Goal: Task Accomplishment & Management: Manage account settings

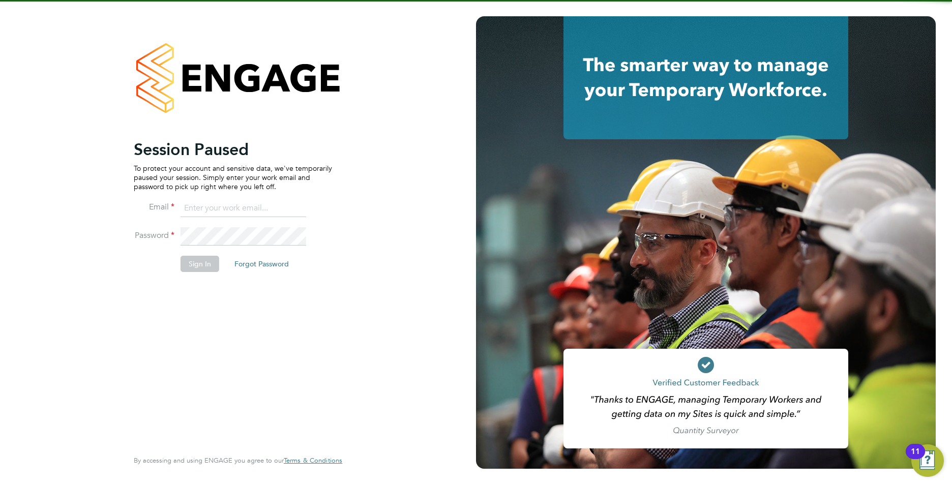
click at [216, 207] on input at bounding box center [243, 208] width 126 height 18
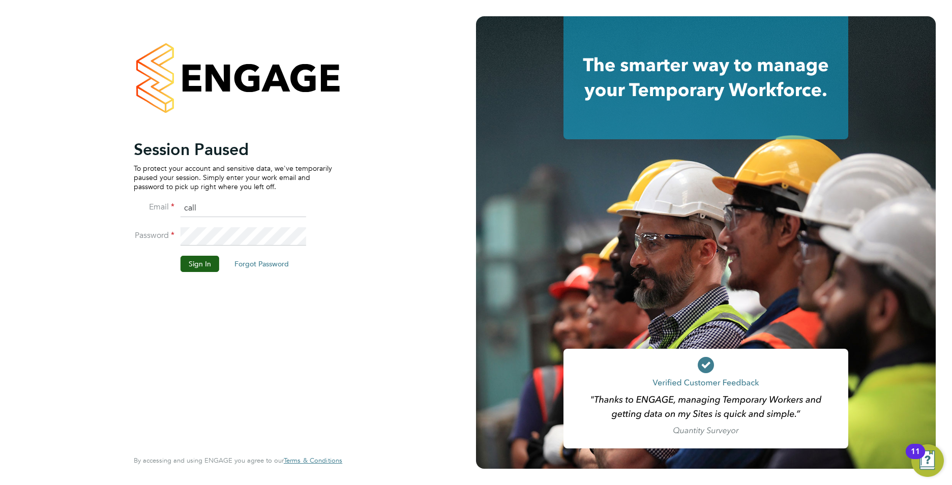
type input "[EMAIL_ADDRESS][DOMAIN_NAME]"
click at [172, 238] on li "Password" at bounding box center [233, 241] width 198 height 28
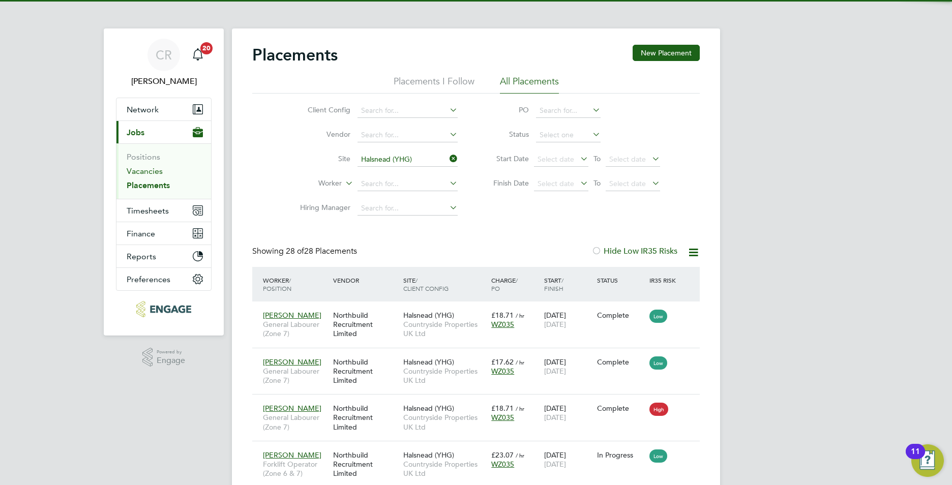
click at [144, 168] on link "Vacancies" at bounding box center [145, 171] width 36 height 10
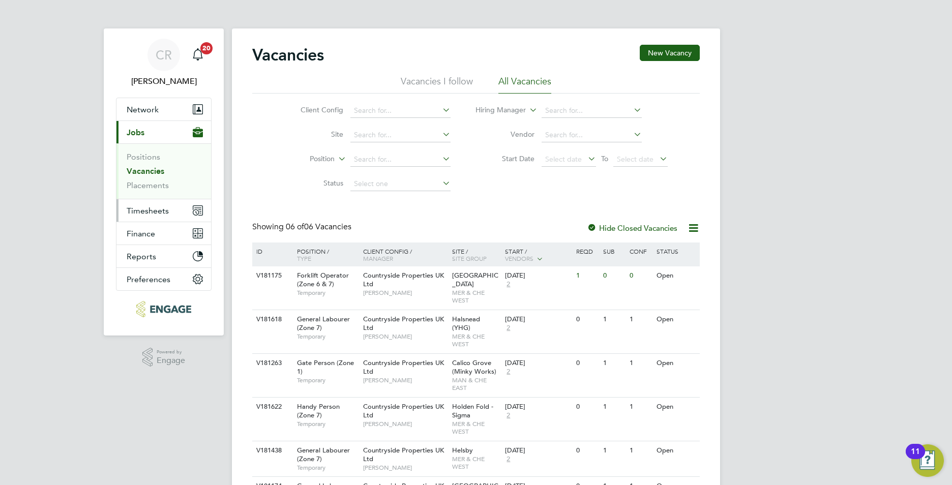
click at [159, 209] on span "Timesheets" at bounding box center [148, 211] width 42 height 10
click at [146, 216] on button "Timesheets" at bounding box center [163, 210] width 95 height 22
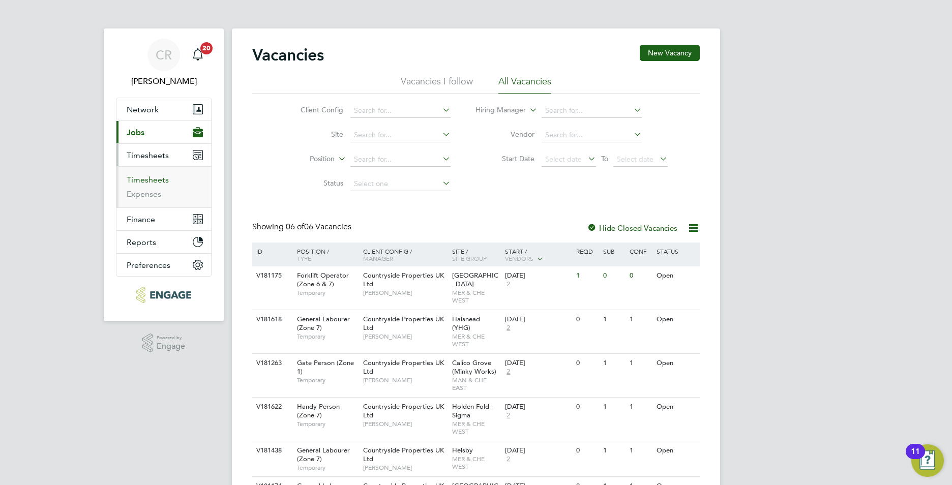
click at [149, 180] on link "Timesheets" at bounding box center [148, 180] width 42 height 10
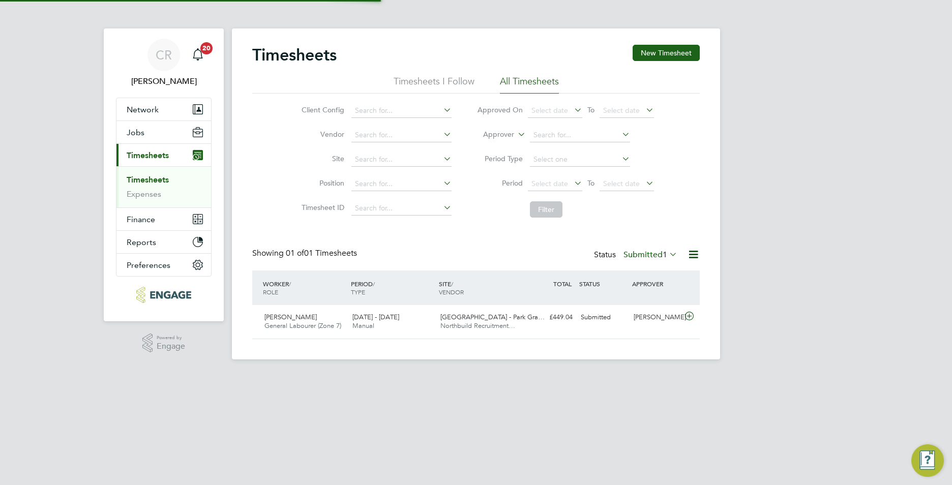
scroll to position [26, 88]
click at [425, 322] on div "22 - 28 Sep 2025 Manual" at bounding box center [392, 321] width 88 height 25
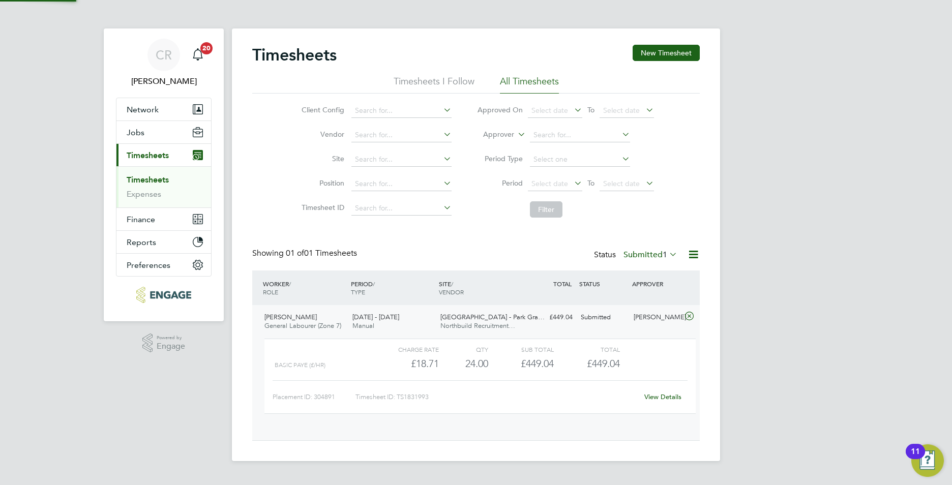
scroll to position [17, 99]
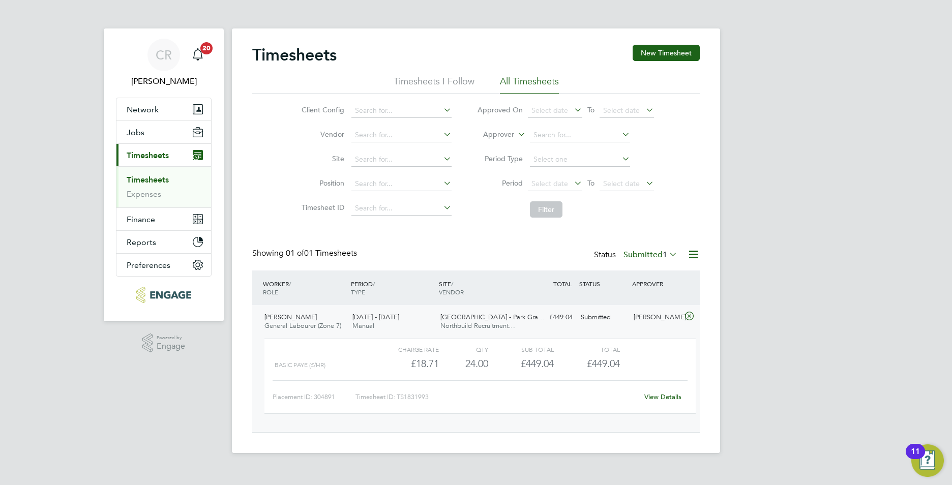
click at [148, 155] on span "Timesheets" at bounding box center [148, 155] width 42 height 10
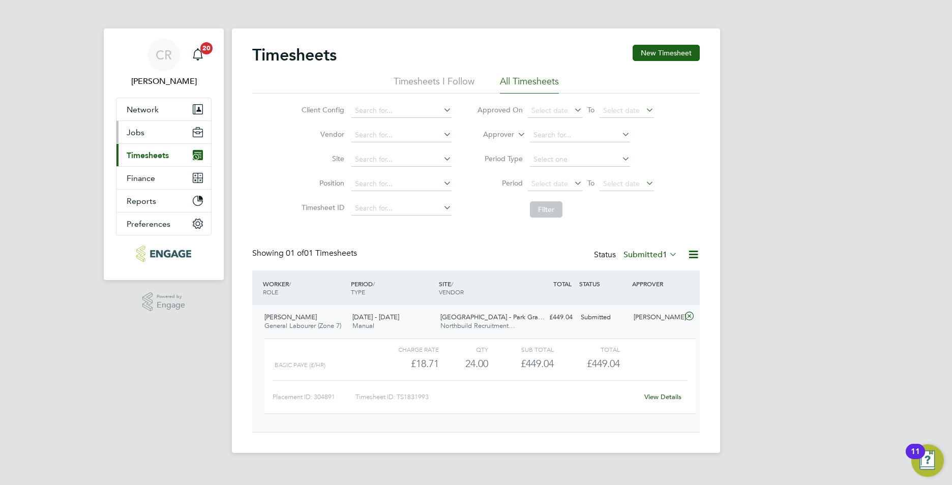
click at [136, 130] on span "Jobs" at bounding box center [136, 133] width 18 height 10
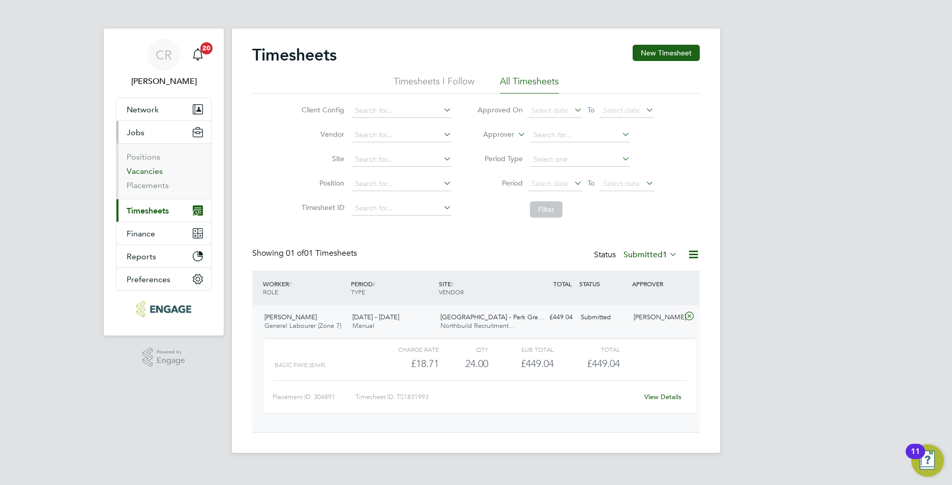
click at [145, 170] on link "Vacancies" at bounding box center [145, 171] width 36 height 10
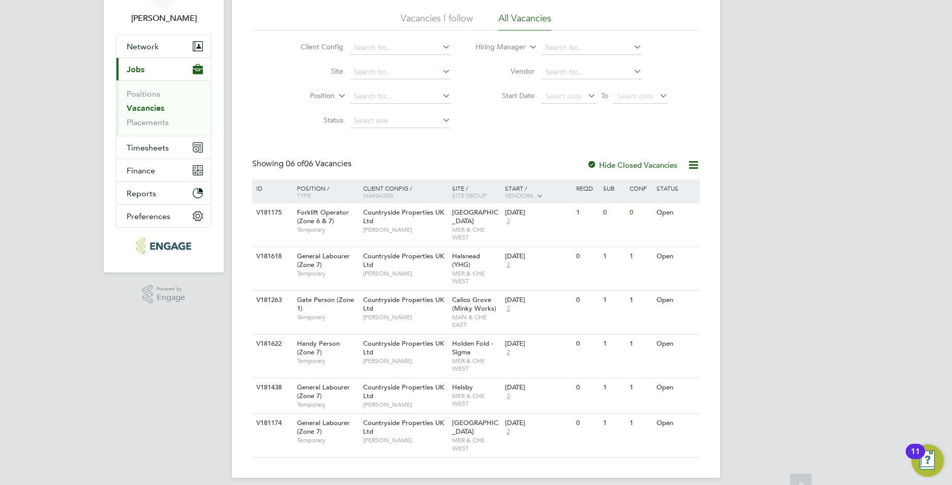
scroll to position [65, 0]
click at [143, 148] on span "Timesheets" at bounding box center [148, 146] width 42 height 10
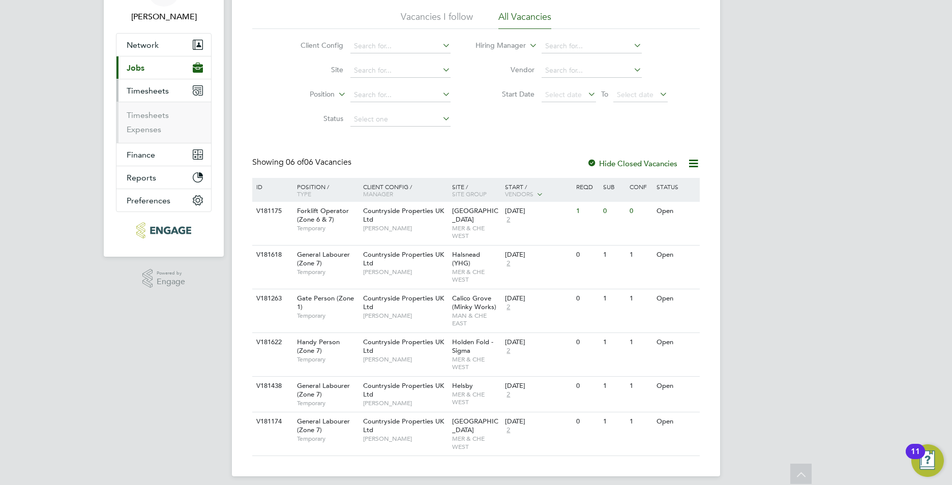
click at [145, 136] on ul "Timesheets Expenses" at bounding box center [163, 122] width 95 height 41
click at [152, 116] on link "Timesheets" at bounding box center [148, 115] width 42 height 10
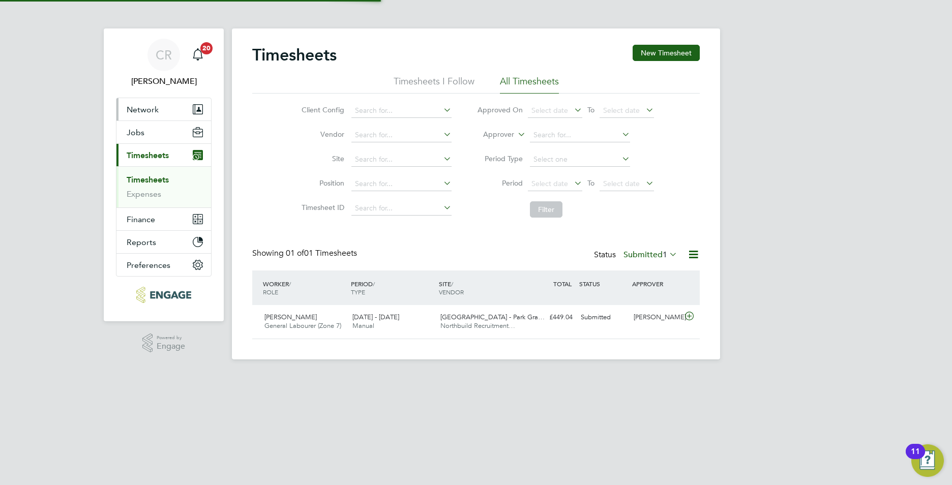
scroll to position [26, 88]
click at [641, 321] on div "Ian Walker" at bounding box center [655, 317] width 53 height 17
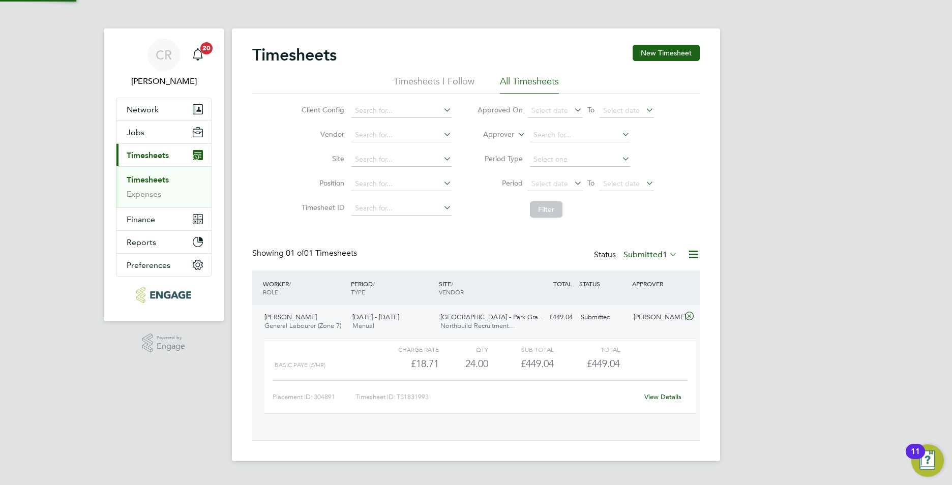
scroll to position [17, 99]
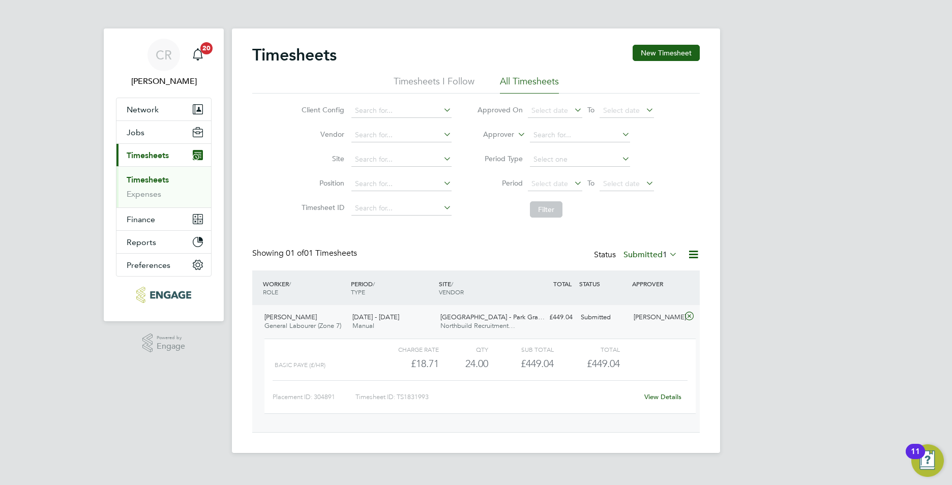
click at [658, 395] on link "View Details" at bounding box center [662, 396] width 37 height 9
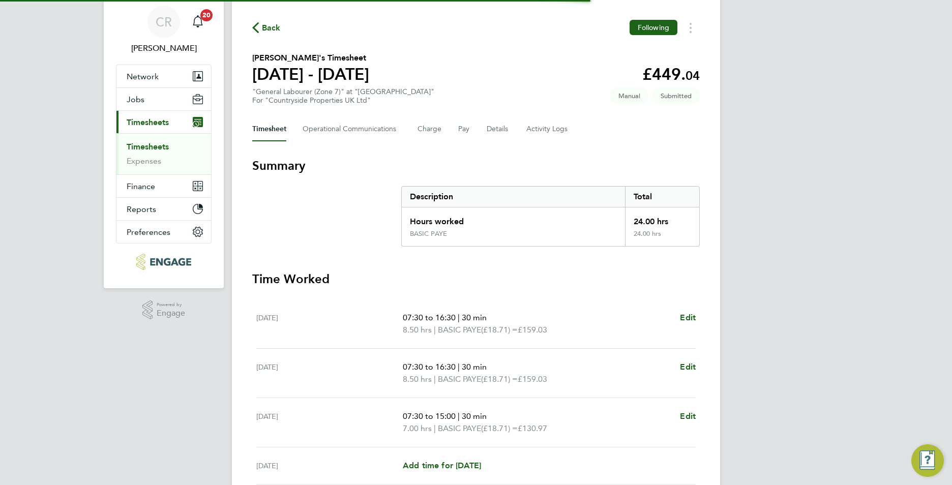
scroll to position [122, 0]
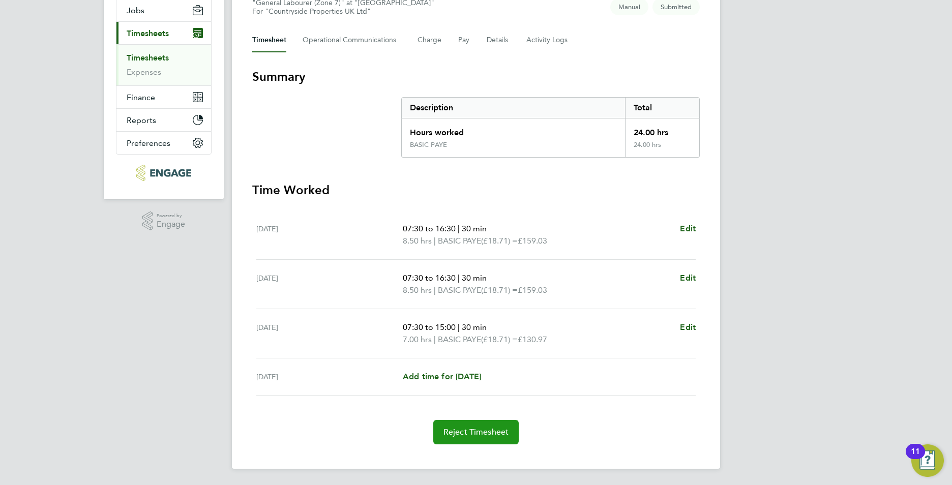
click at [474, 433] on span "Reject Timesheet" at bounding box center [476, 432] width 66 height 10
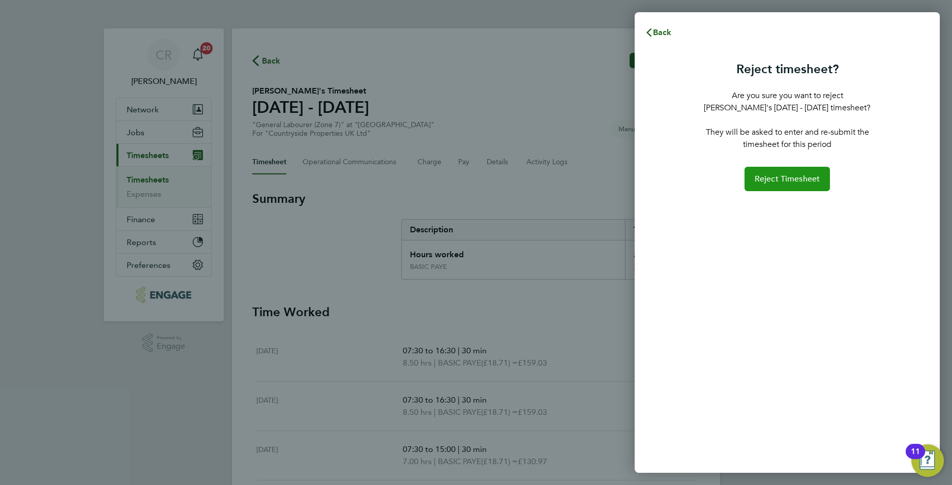
click at [775, 178] on span "Reject Timesheet" at bounding box center [787, 179] width 66 height 10
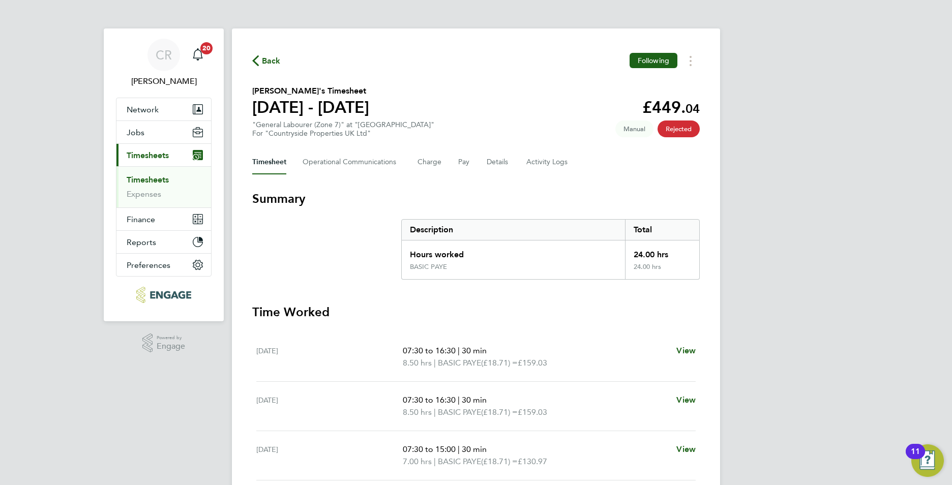
click at [161, 177] on link "Timesheets" at bounding box center [148, 180] width 42 height 10
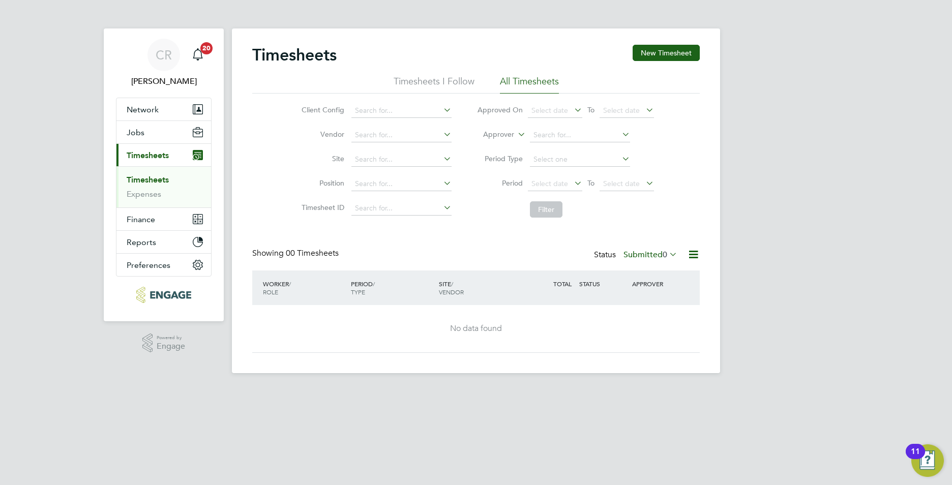
drag, startPoint x: 650, startPoint y: 56, endPoint x: 636, endPoint y: 66, distance: 17.1
click at [651, 56] on button "New Timesheet" at bounding box center [665, 53] width 67 height 16
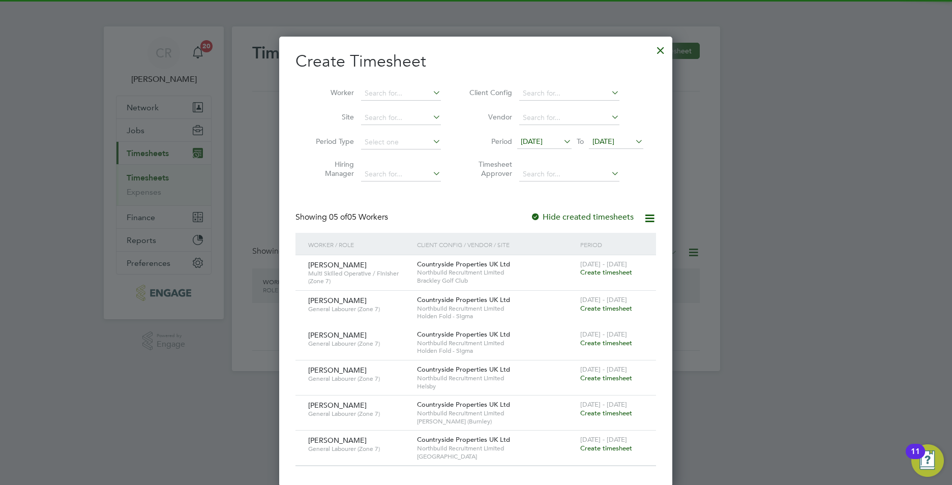
scroll to position [3, 0]
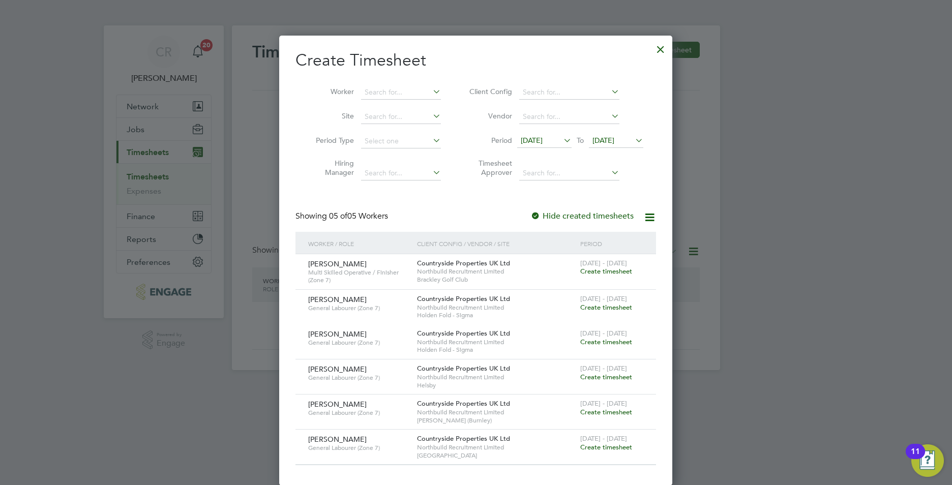
click at [586, 446] on span "Create timesheet" at bounding box center [606, 447] width 52 height 9
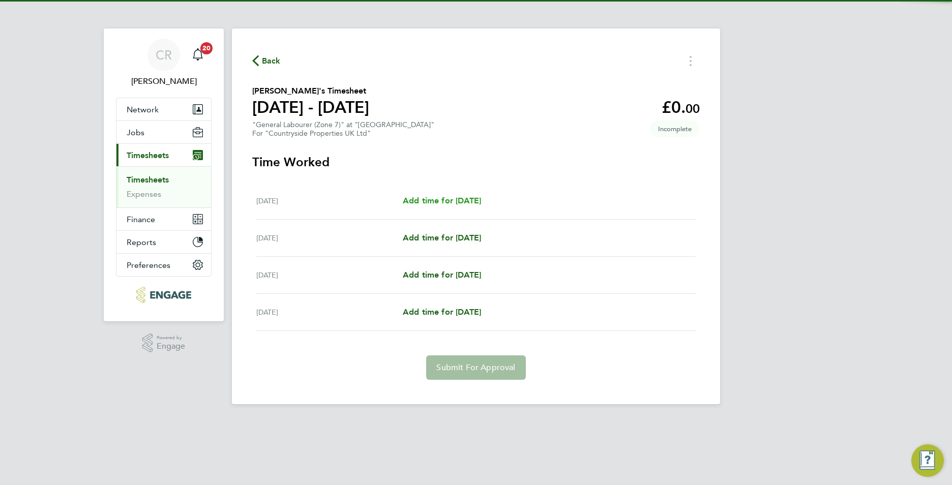
click at [448, 199] on span "Add time for Thu 25 Sep" at bounding box center [442, 201] width 78 height 10
select select "30"
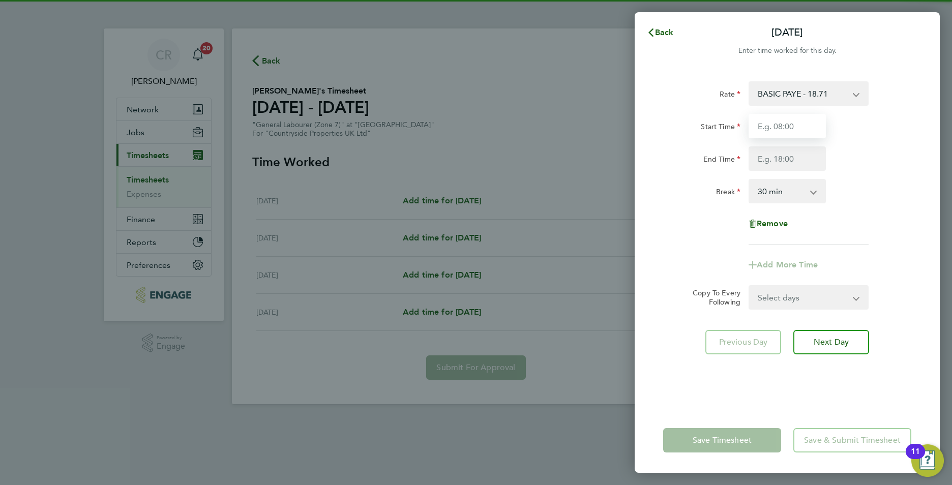
click at [789, 131] on input "Start Time" at bounding box center [786, 126] width 77 height 24
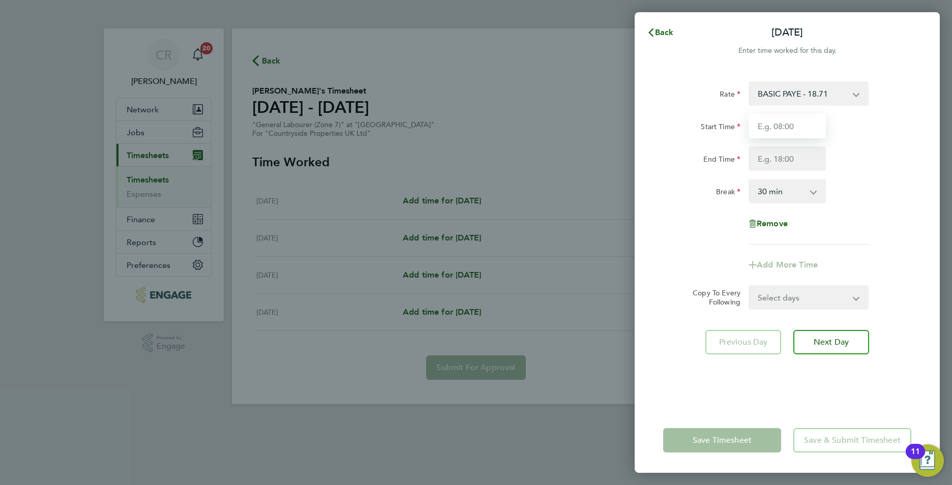
type input "07:30"
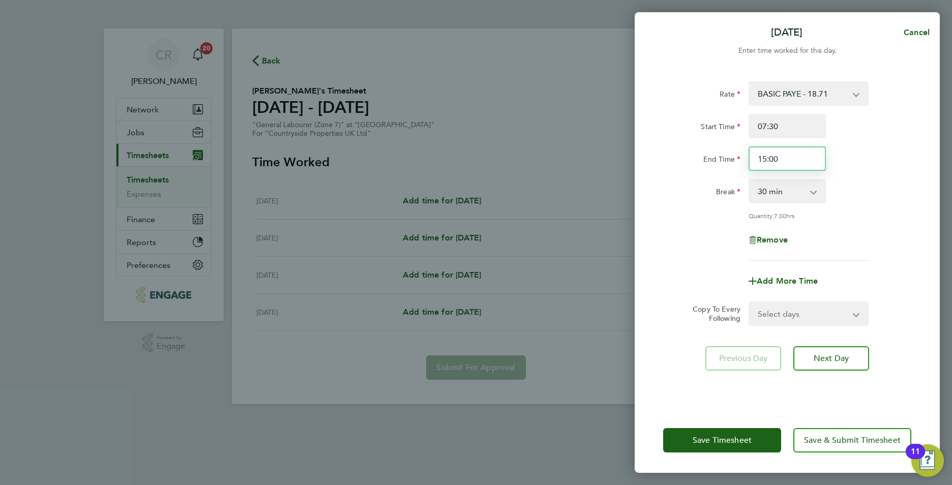
click at [767, 160] on input "15:00" at bounding box center [786, 158] width 77 height 24
type input "16:30"
click at [886, 182] on div "Break 0 min 15 min 30 min 45 min 60 min 75 min 90 min" at bounding box center [787, 191] width 256 height 24
click at [820, 367] on button "Next Day" at bounding box center [831, 358] width 76 height 24
select select "30"
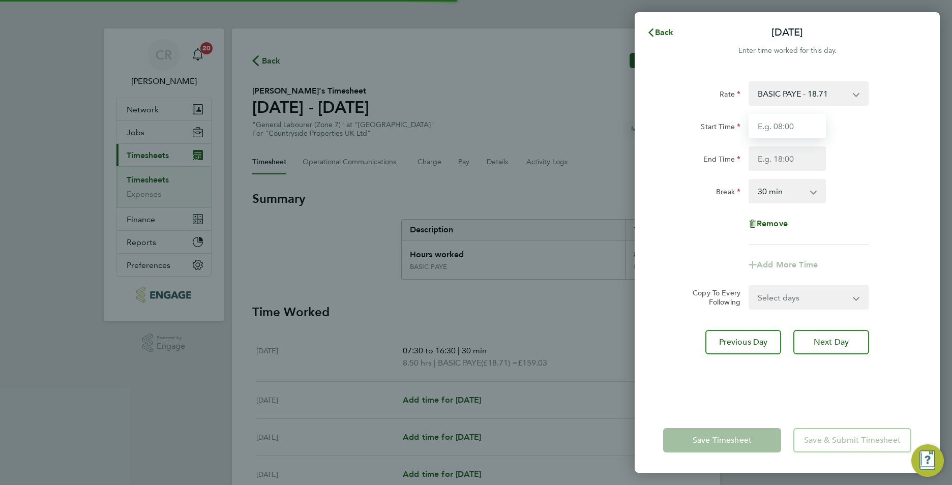
drag, startPoint x: 773, startPoint y: 121, endPoint x: 773, endPoint y: 129, distance: 7.6
click at [773, 121] on input "Start Time" at bounding box center [786, 126] width 77 height 24
type input "07:30"
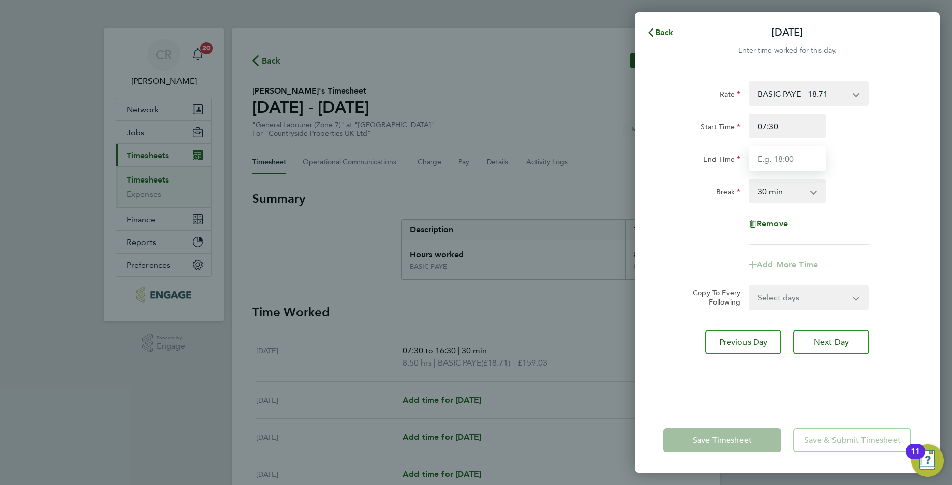
type input "16:30"
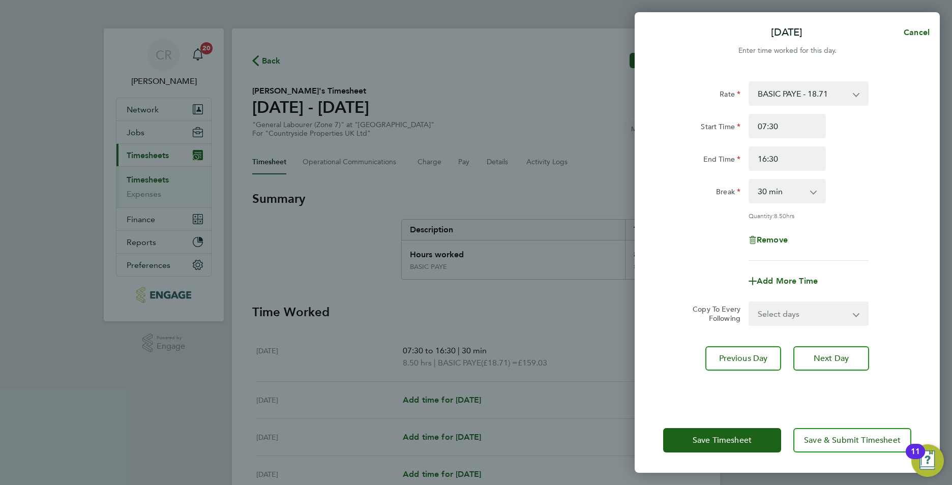
click at [868, 226] on div "Rate BASIC PAYE - 18.71 Start Time 07:30 End Time 16:30 Break 0 min 15 min 30 m…" at bounding box center [787, 170] width 248 height 179
click at [819, 367] on button "Next Day" at bounding box center [831, 358] width 76 height 24
select select "30"
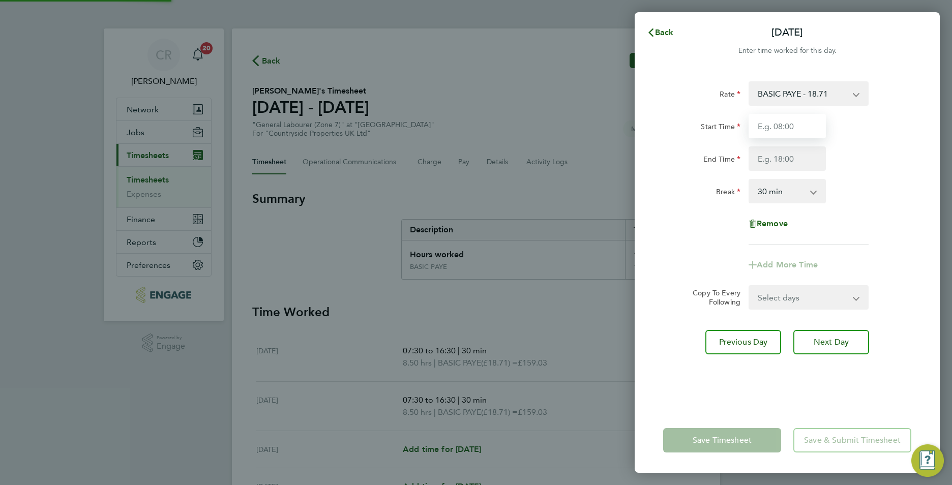
click at [774, 132] on input "Start Time" at bounding box center [786, 126] width 77 height 24
type input "07:30"
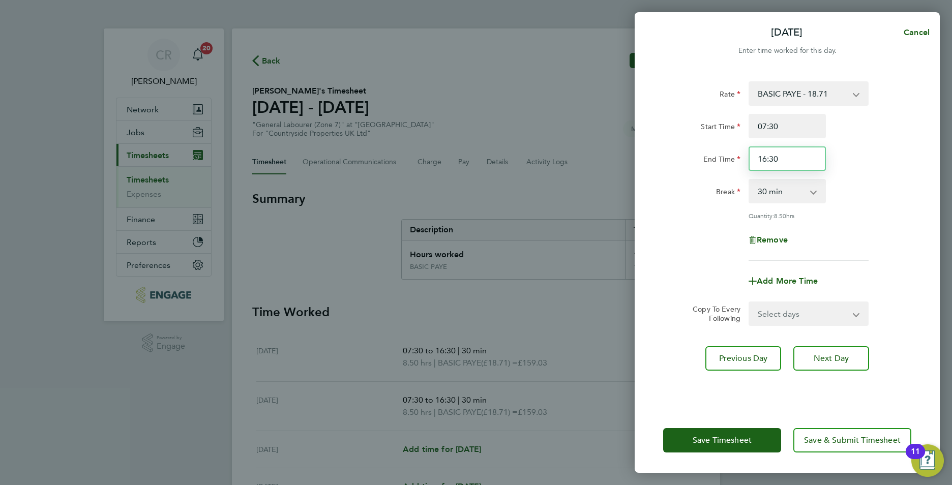
click at [783, 159] on input "16:30" at bounding box center [786, 158] width 77 height 24
type input "15:00"
click at [857, 181] on div "Break 0 min 15 min 30 min 45 min 60 min 75 min 90 min" at bounding box center [787, 191] width 256 height 24
click at [731, 442] on span "Save Timesheet" at bounding box center [721, 440] width 59 height 10
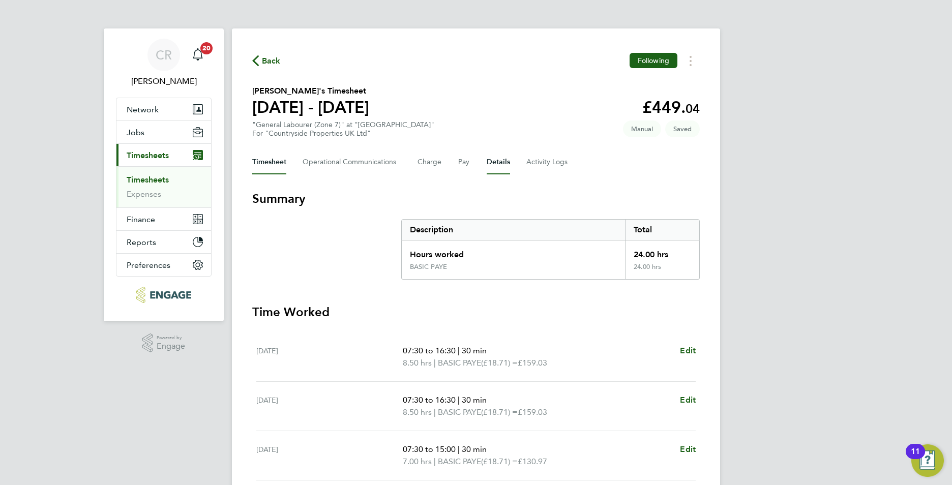
click at [487, 157] on button "Details" at bounding box center [498, 162] width 23 height 24
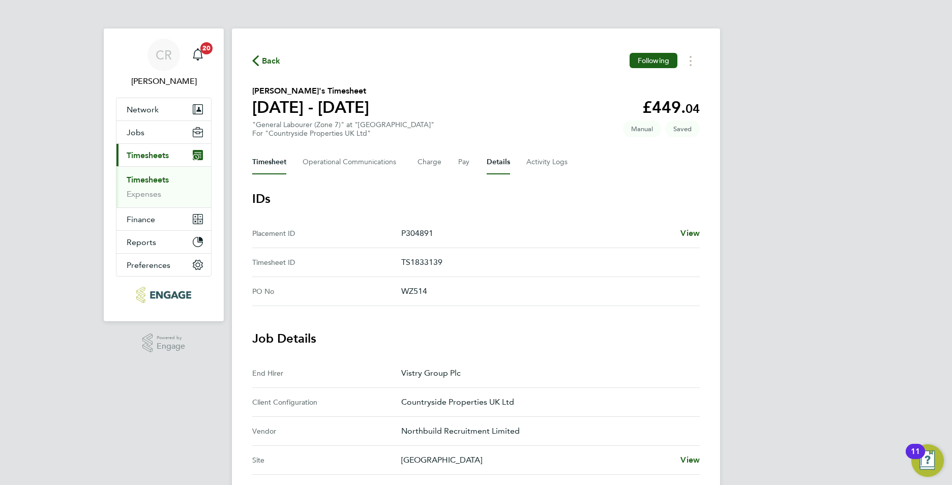
click at [269, 160] on button "Timesheet" at bounding box center [269, 162] width 34 height 24
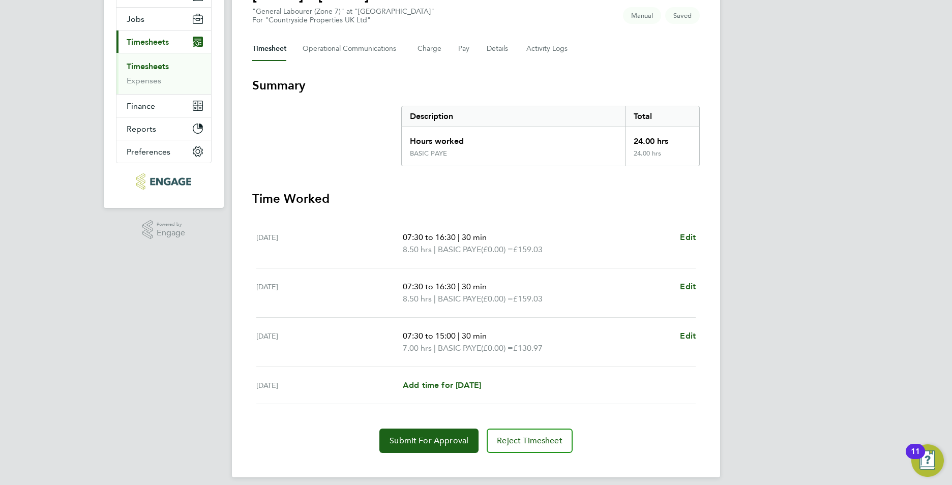
scroll to position [122, 0]
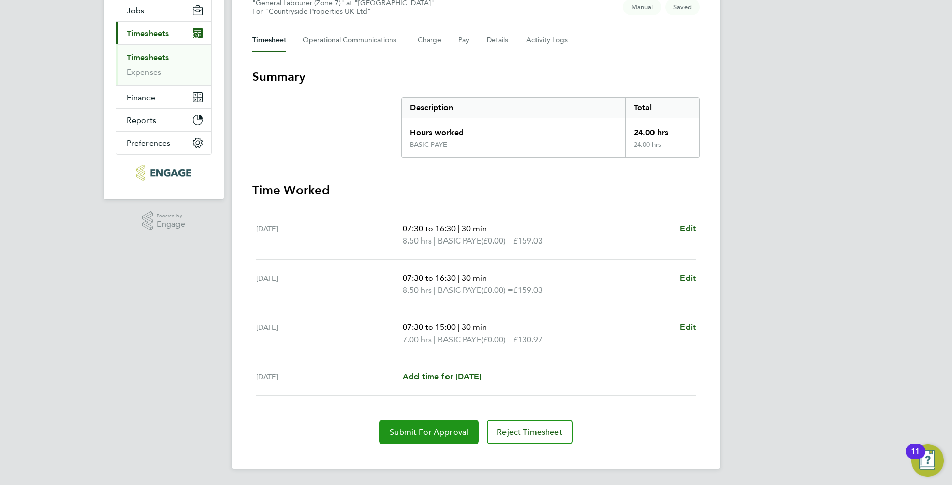
click at [431, 433] on span "Submit For Approval" at bounding box center [428, 432] width 79 height 10
click at [842, 264] on div "CR Callum Riley Notifications 20 Applications: Network Team Members Businesses …" at bounding box center [476, 181] width 952 height 607
click at [148, 58] on link "Timesheets" at bounding box center [148, 58] width 42 height 10
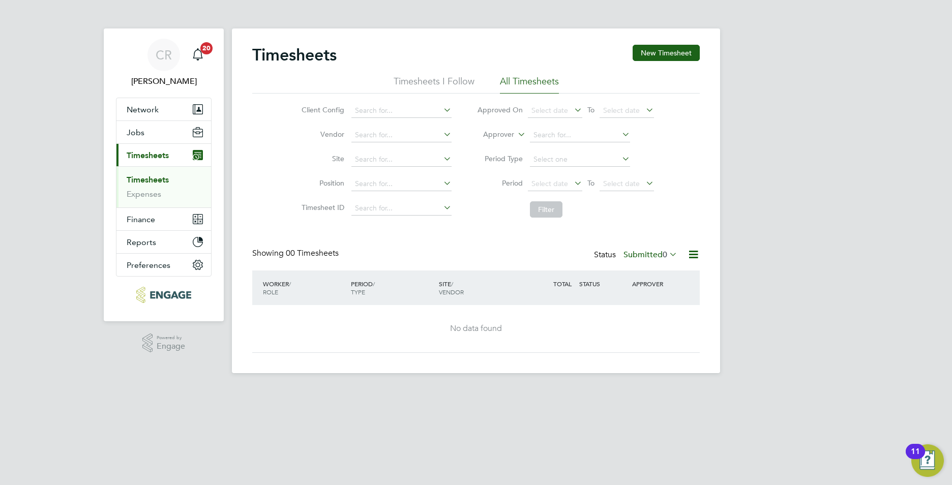
click at [657, 256] on label "Submitted 0" at bounding box center [650, 255] width 54 height 10
click at [630, 298] on li "Submitted" at bounding box center [636, 301] width 47 height 14
click at [153, 180] on link "Timesheets" at bounding box center [148, 180] width 42 height 10
click at [162, 155] on span "Timesheets" at bounding box center [148, 155] width 42 height 10
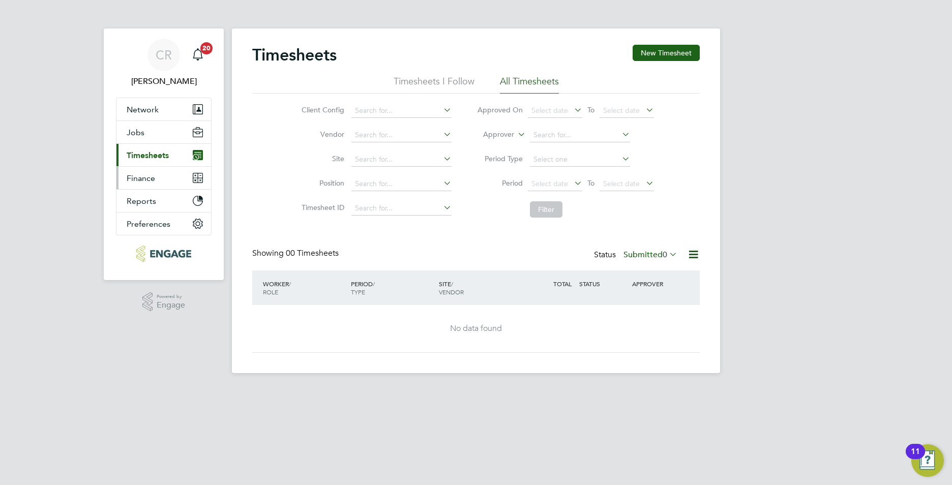
click at [147, 173] on span "Finance" at bounding box center [141, 178] width 28 height 10
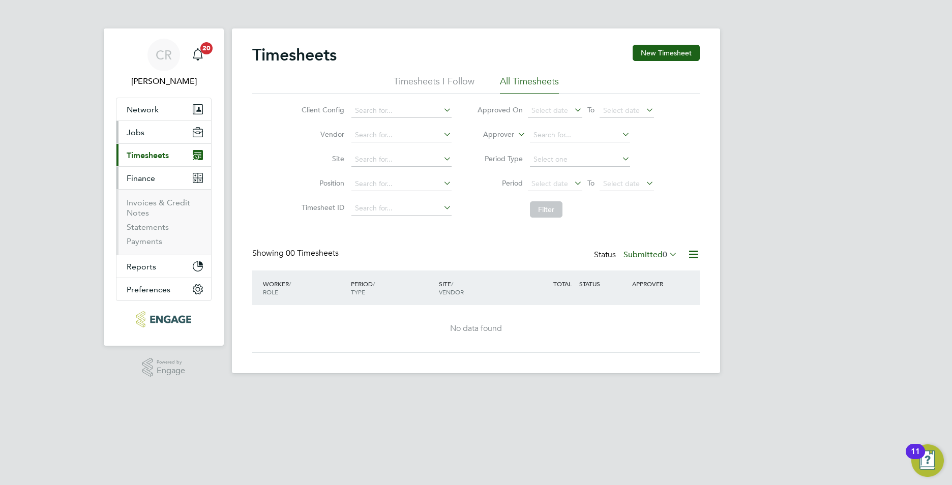
click at [137, 133] on span "Jobs" at bounding box center [136, 133] width 18 height 10
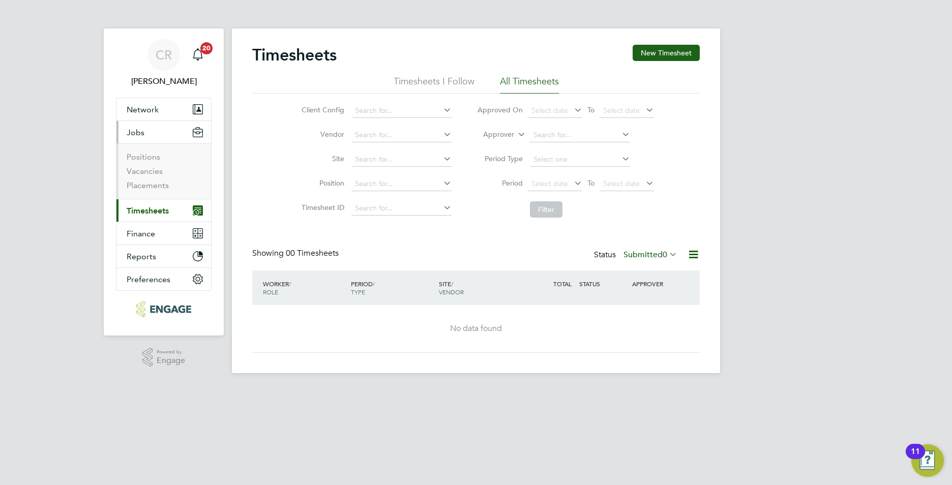
click at [149, 162] on li "Positions" at bounding box center [165, 159] width 76 height 14
click at [149, 155] on link "Positions" at bounding box center [144, 157] width 34 height 10
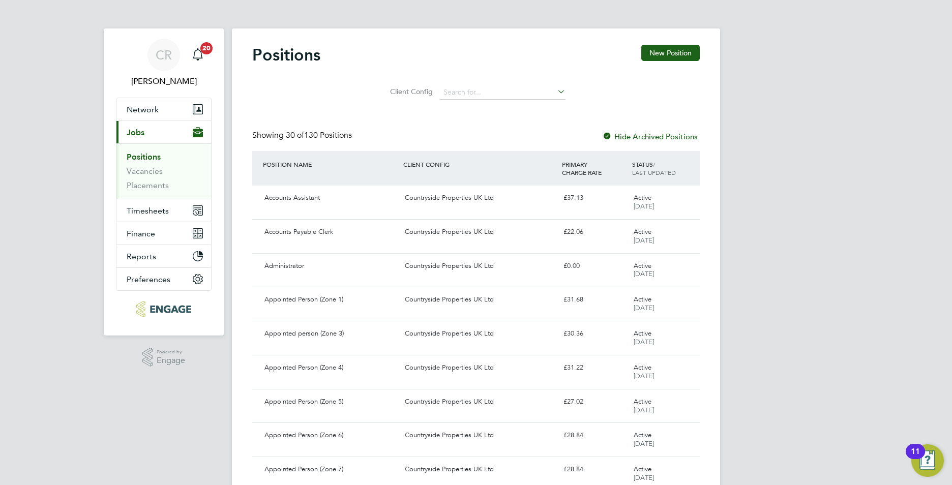
click at [151, 165] on li "Positions" at bounding box center [165, 159] width 76 height 14
click at [151, 168] on link "Vacancies" at bounding box center [145, 171] width 36 height 10
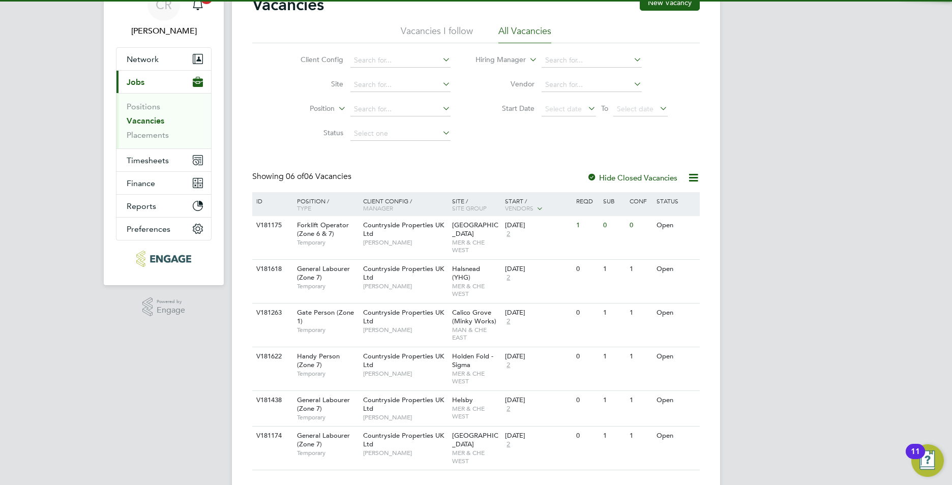
scroll to position [51, 0]
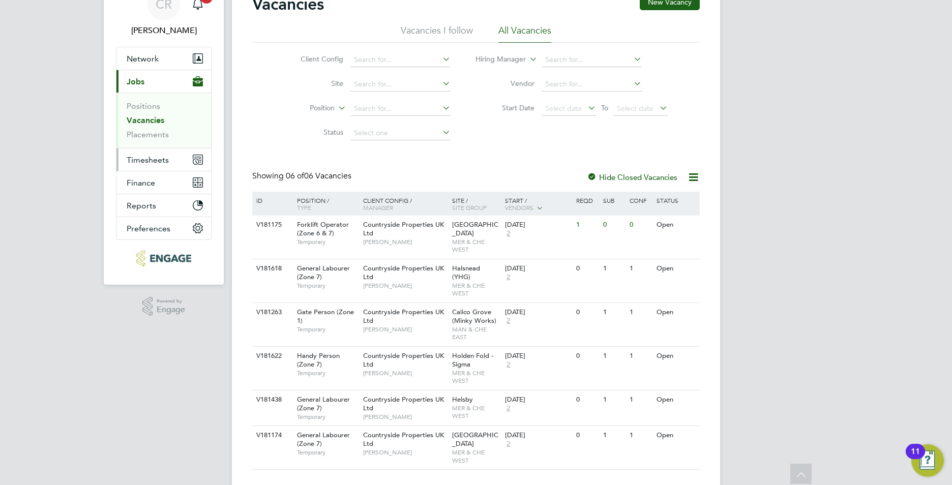
click at [127, 161] on span "Timesheets" at bounding box center [148, 160] width 42 height 10
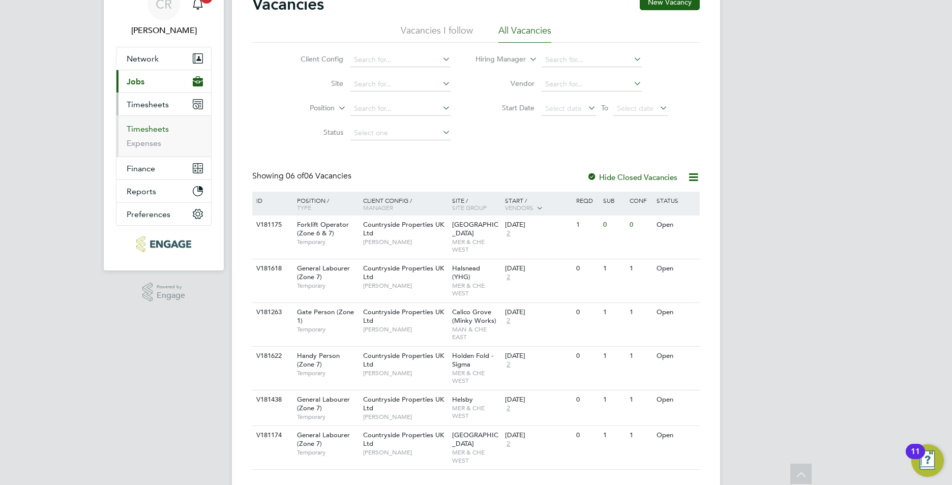
click at [148, 130] on link "Timesheets" at bounding box center [148, 129] width 42 height 10
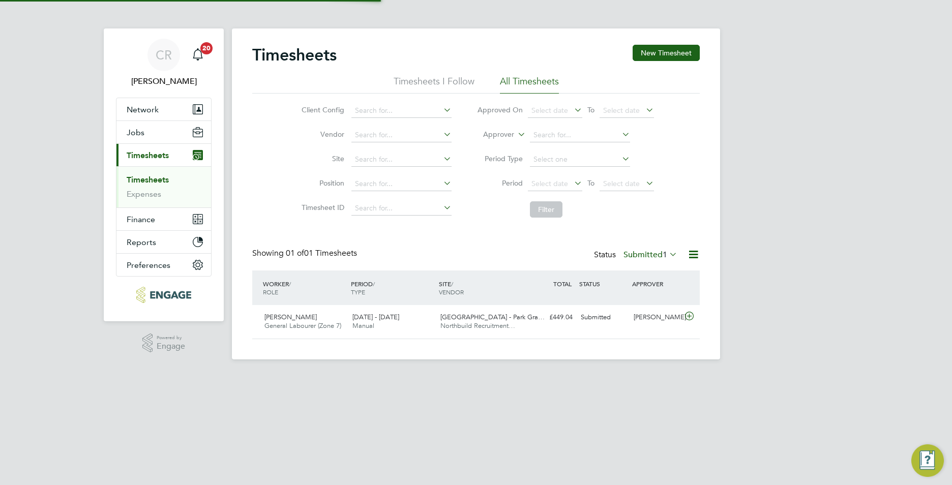
scroll to position [26, 88]
click at [149, 136] on button "Jobs" at bounding box center [163, 132] width 95 height 22
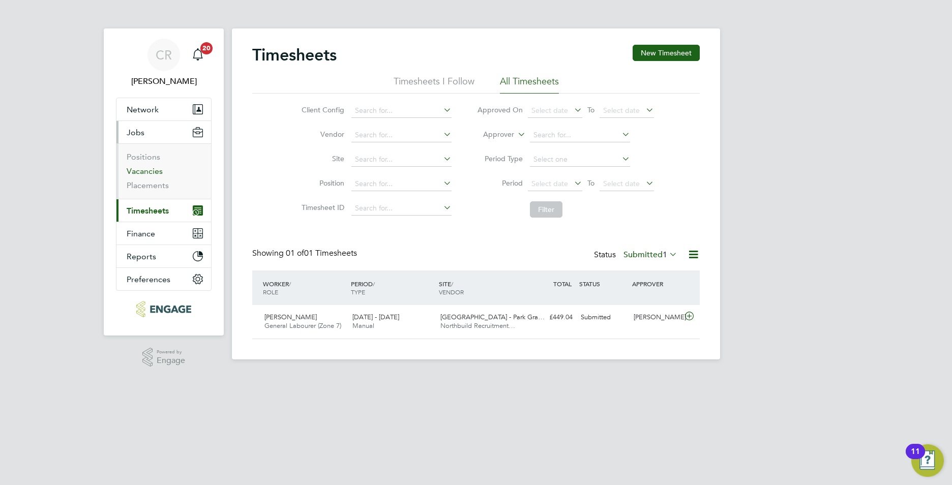
click at [147, 169] on link "Vacancies" at bounding box center [145, 171] width 36 height 10
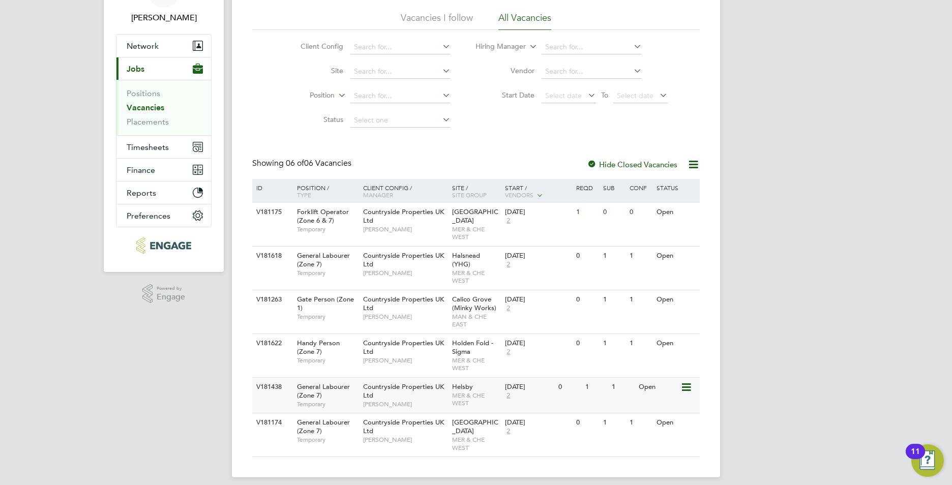
scroll to position [65, 0]
